Goal: Ask a question: Seek information or help from site administrators or community

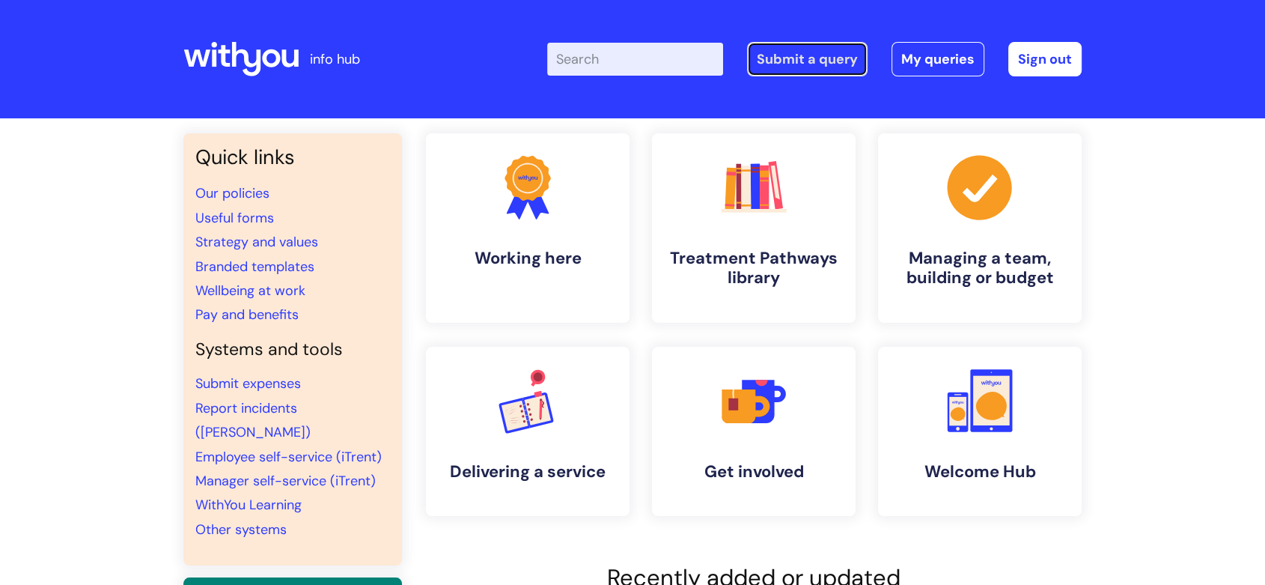
click at [795, 65] on link "Submit a query" at bounding box center [807, 59] width 121 height 34
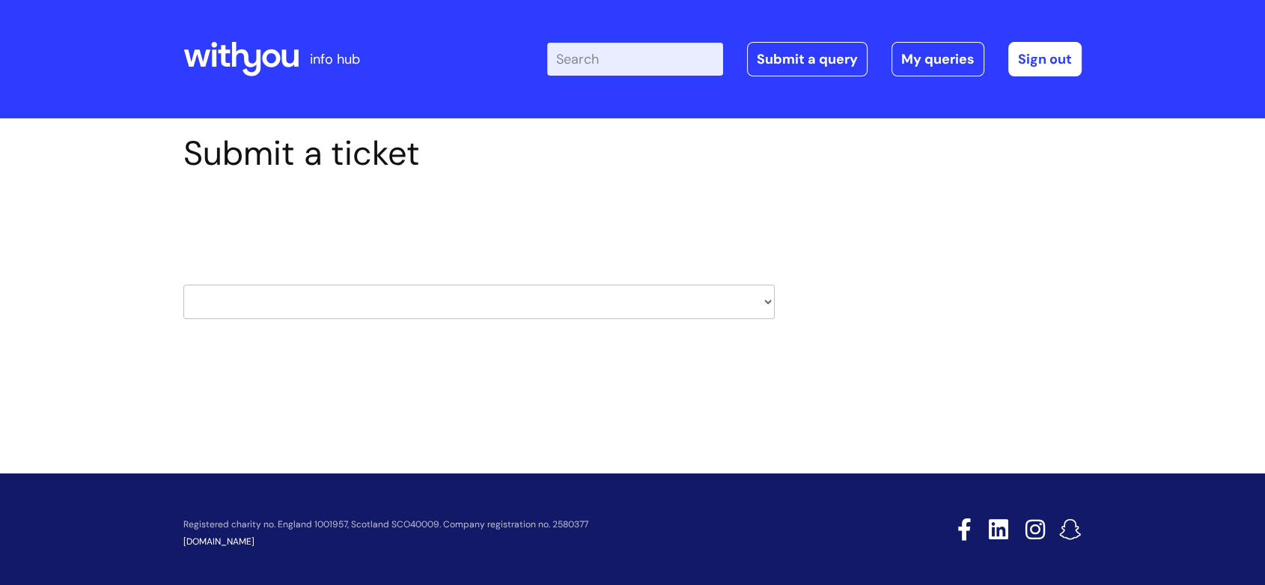
click at [498, 305] on select "HR / People IT and Support Clinical Drug Alerts Finance Accounts Data Support T…" at bounding box center [478, 301] width 591 height 34
select select "information_requests_&_reports_-_data_analysts"
click at [183, 284] on select "HR / People IT and Support Clinical Drug Alerts Finance Accounts Data Support T…" at bounding box center [478, 301] width 591 height 34
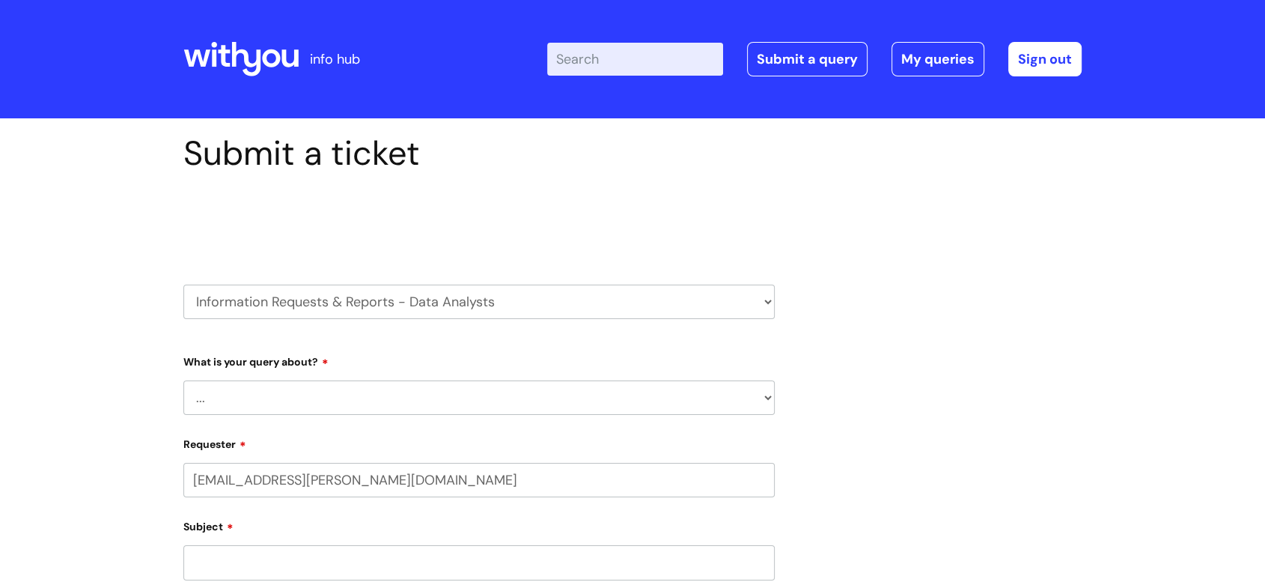
click at [467, 294] on select "HR / People IT and Support Clinical Drug Alerts Finance Accounts Data Support T…" at bounding box center [478, 301] width 591 height 34
select select "learning_and_development"
click at [183, 284] on select "HR / People IT and Support Clinical Drug Alerts Finance Accounts Data Support T…" at bounding box center [478, 301] width 591 height 34
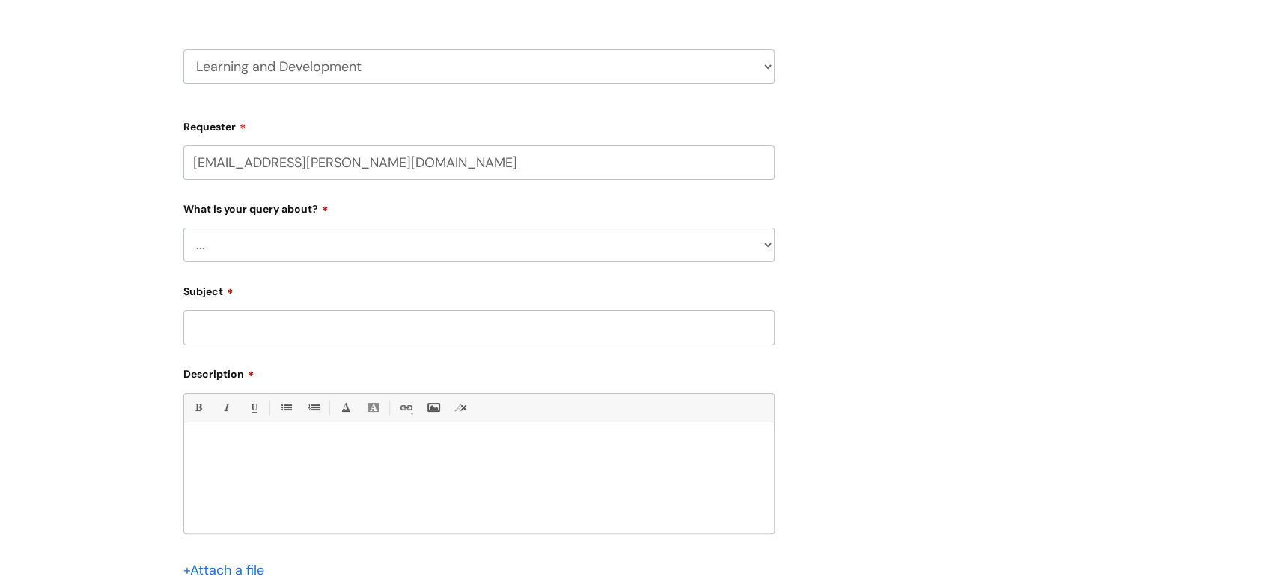
scroll to position [249, 0]
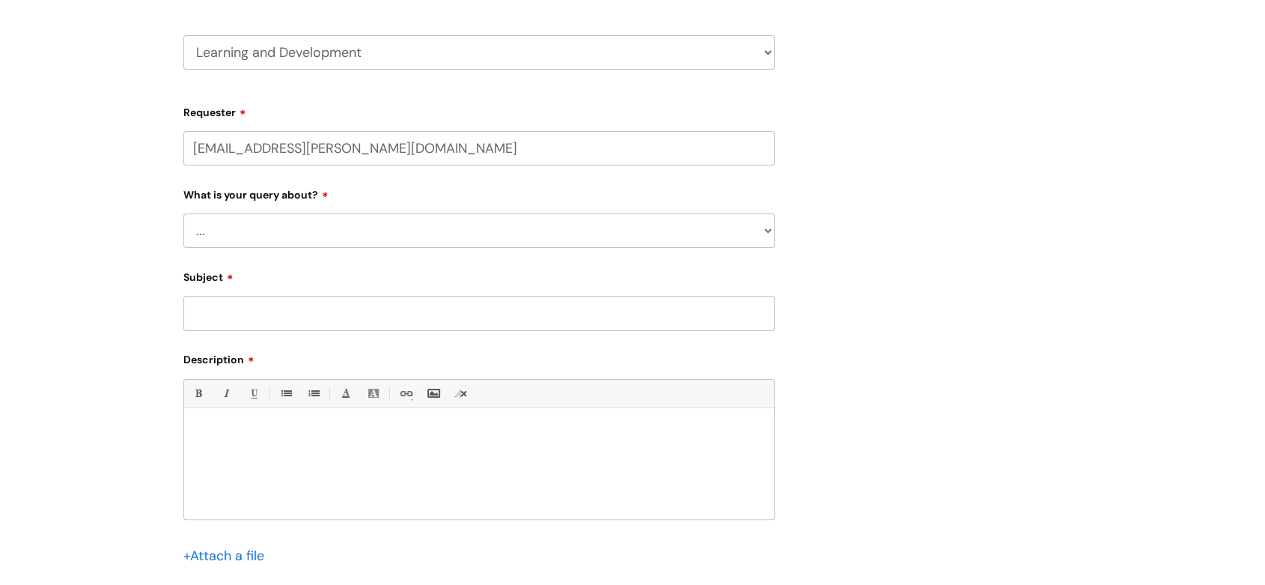
click at [290, 217] on select "... Question about a training course or session booking Ask about apprenticeshi…" at bounding box center [478, 230] width 591 height 34
select select "Question about mandatory or required training"
click at [183, 214] on select "... Question about a training course or session booking Ask about apprenticeshi…" at bounding box center [478, 230] width 591 height 34
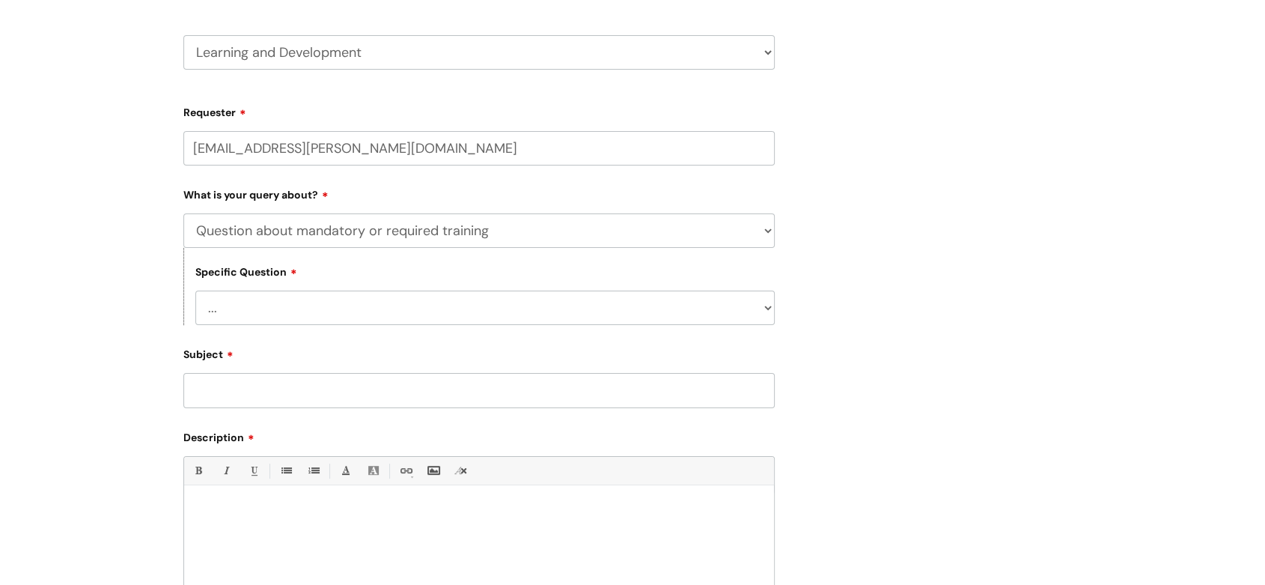
click at [353, 315] on select "... Induction requirements Compliance deadlines Refresher schedule Mandatory tr…" at bounding box center [484, 307] width 579 height 34
click at [195, 293] on select "... Induction requirements Compliance deadlines Refresher schedule Mandatory tr…" at bounding box center [484, 307] width 579 height 34
click at [389, 305] on select "... Induction requirements Compliance deadlines Refresher schedule Mandatory tr…" at bounding box center [484, 307] width 579 height 34
select select "Induction requirements"
click at [195, 293] on select "... Induction requirements Compliance deadlines Refresher schedule Mandatory tr…" at bounding box center [484, 307] width 579 height 34
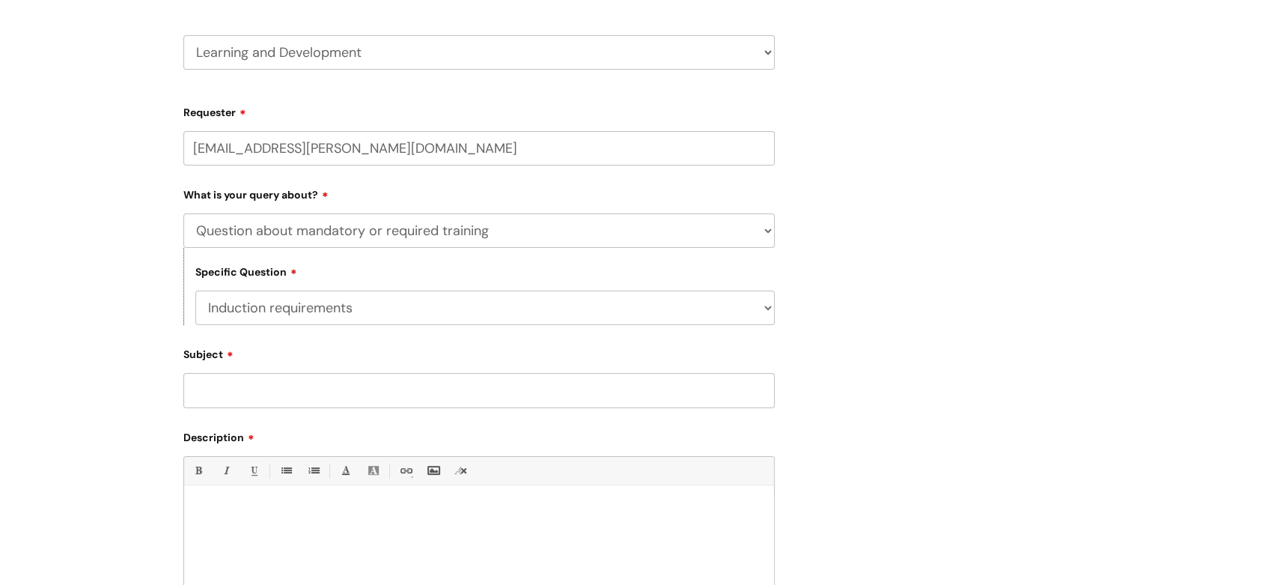
scroll to position [332, 0]
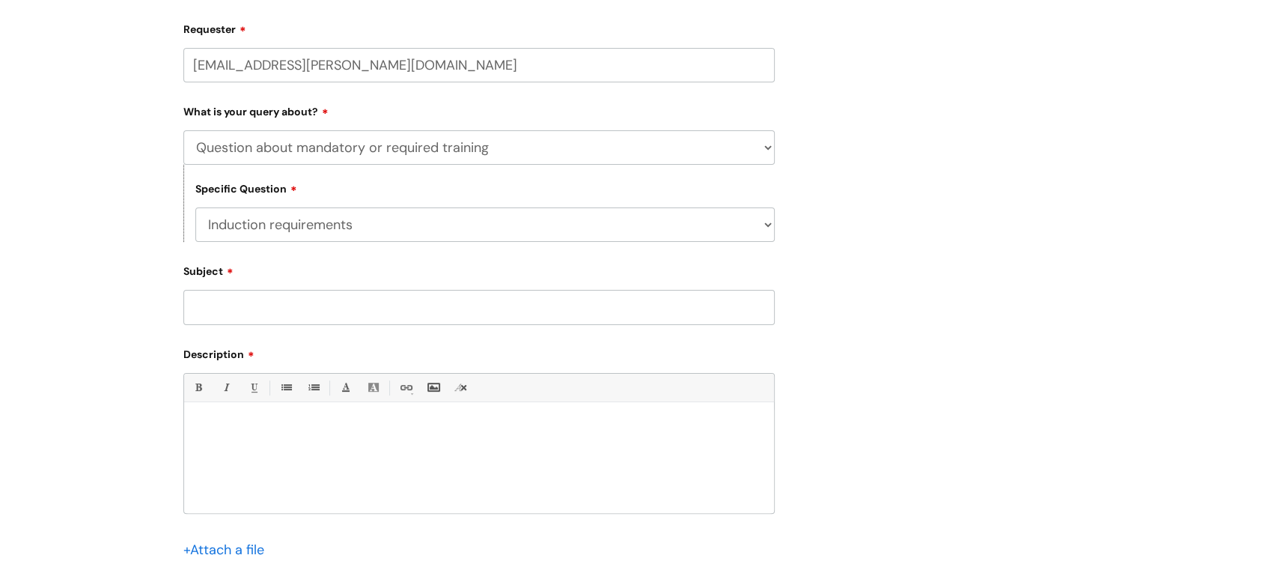
click at [240, 296] on input "Subject" at bounding box center [478, 307] width 591 height 34
type input "Mandatory training completion"
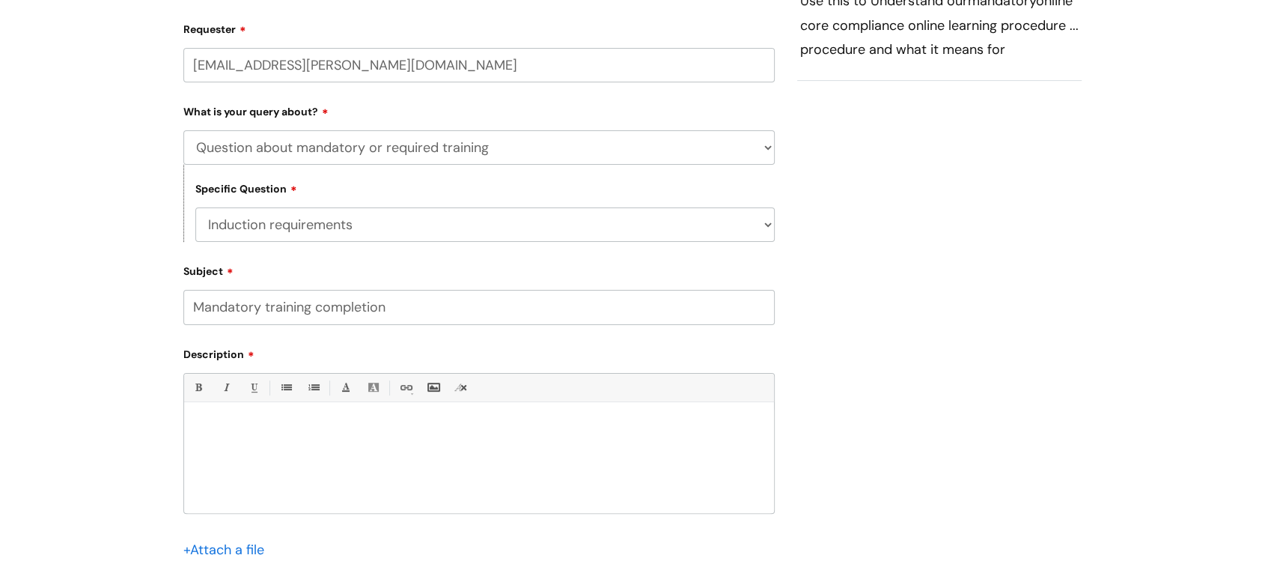
click at [293, 434] on p at bounding box center [478, 427] width 567 height 13
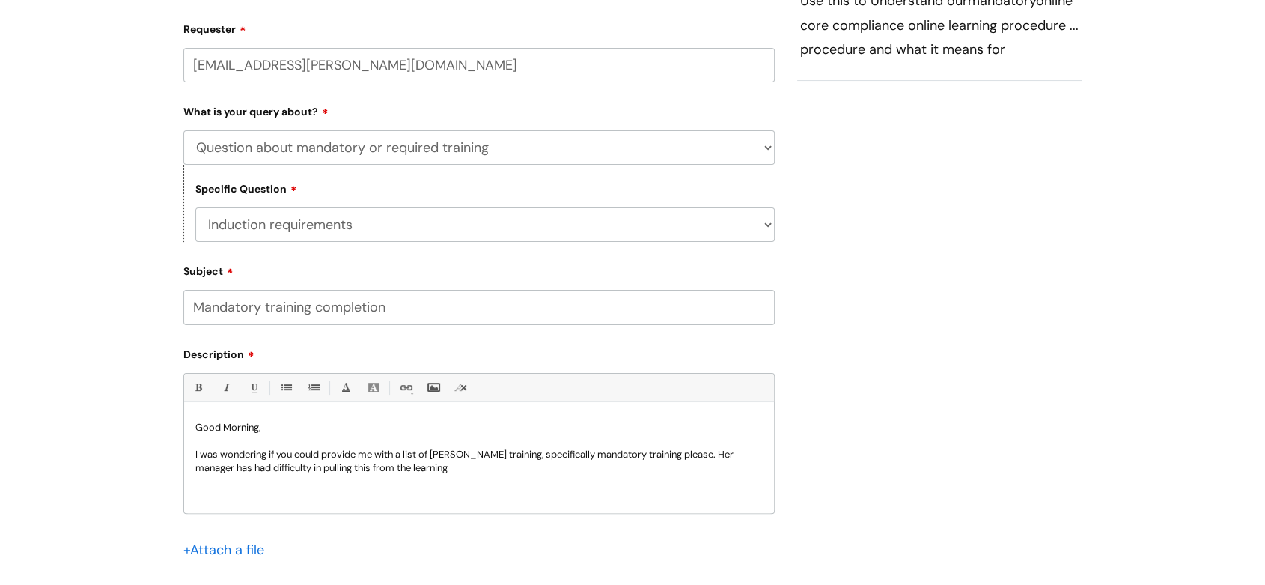
click at [418, 469] on p "I was wondering if you could provide me with a list of Suhani Verma's training,…" at bounding box center [478, 461] width 567 height 27
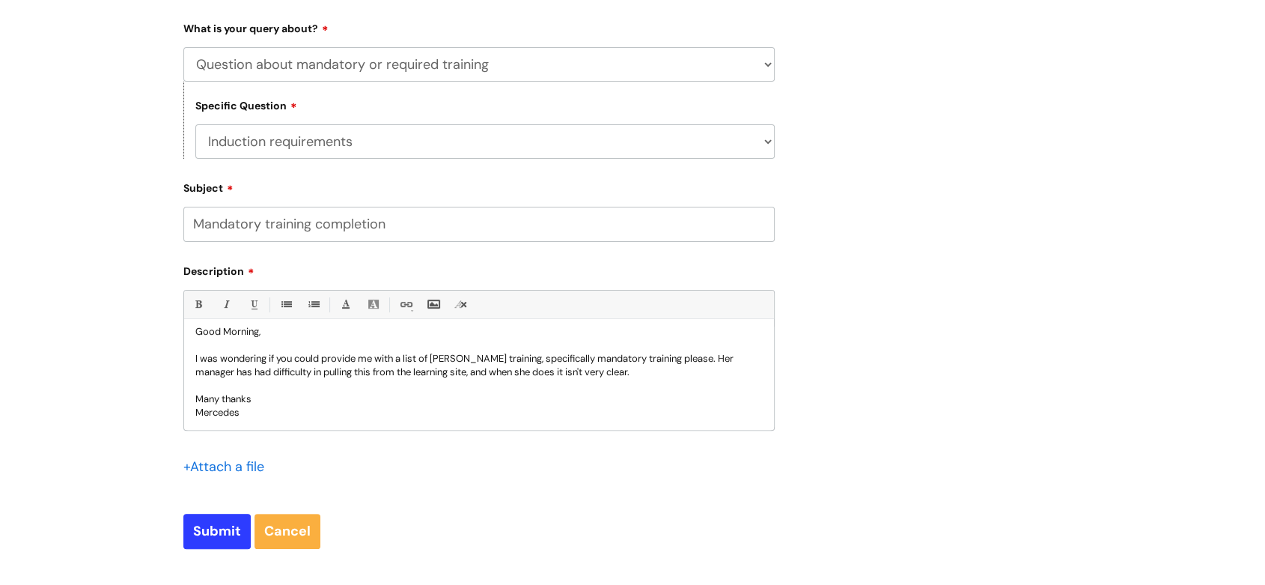
scroll to position [499, 0]
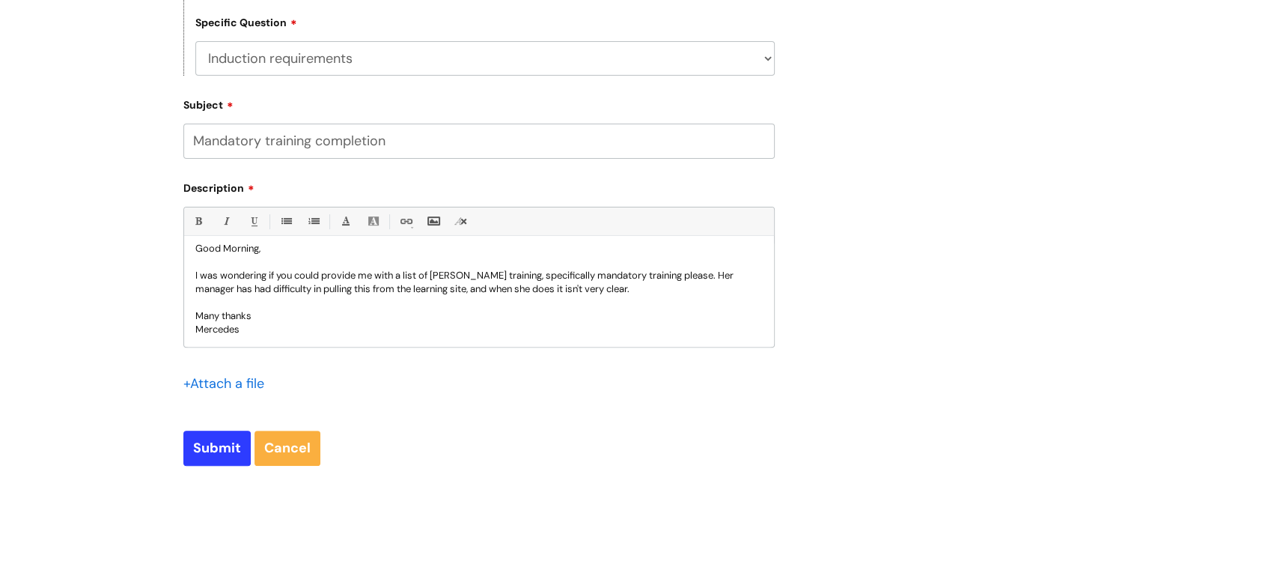
click at [713, 277] on p "I was wondering if you could provide me with a list of [PERSON_NAME] training, …" at bounding box center [478, 282] width 567 height 27
click at [246, 331] on p "Mercedes" at bounding box center [478, 329] width 567 height 13
click at [214, 456] on input "Submit" at bounding box center [216, 447] width 67 height 34
type input "Please Wait..."
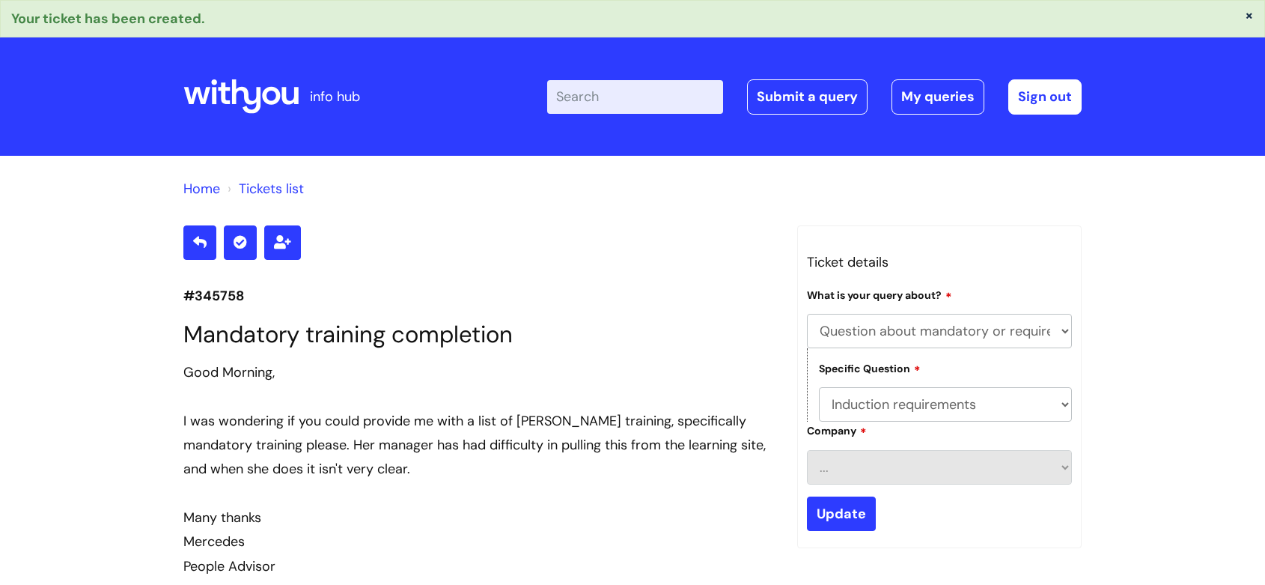
select select "Question about mandatory or required training"
select select "Induction requirements"
